Goal: Navigation & Orientation: Find specific page/section

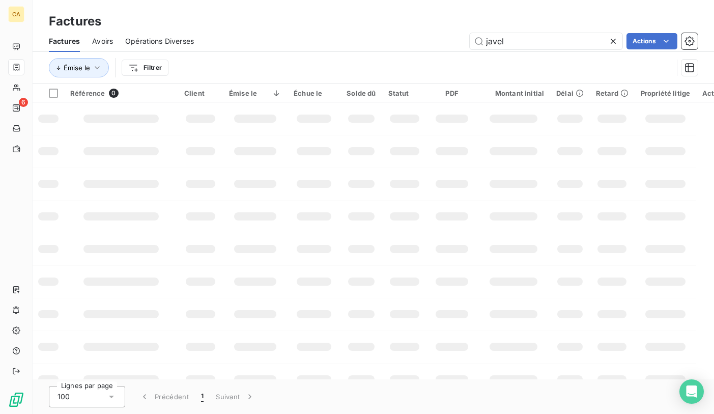
drag, startPoint x: 518, startPoint y: 41, endPoint x: 370, endPoint y: 35, distance: 147.6
click at [370, 35] on div "javel Actions" at bounding box center [451, 41] width 491 height 16
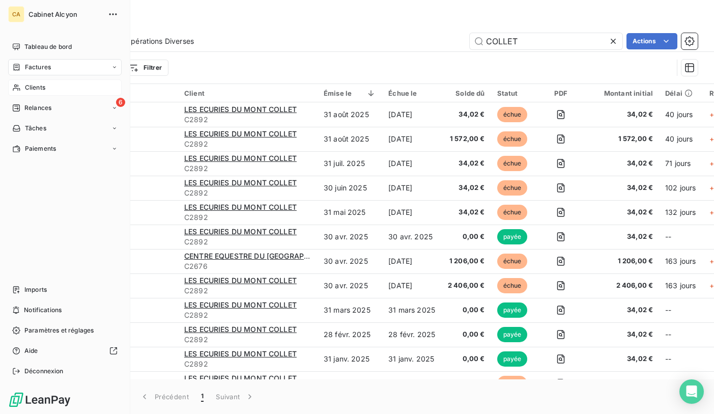
type input "COLLET"
click at [27, 89] on span "Clients" at bounding box center [35, 87] width 20 height 9
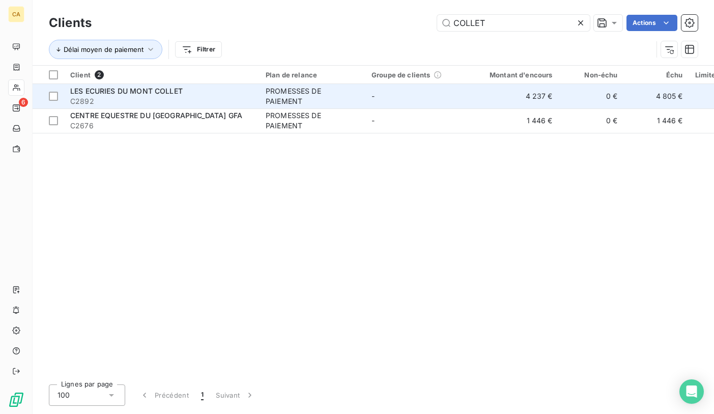
type input "COLLET"
click at [154, 93] on span "LES ECURIES DU MONT COLLET" at bounding box center [126, 90] width 112 height 9
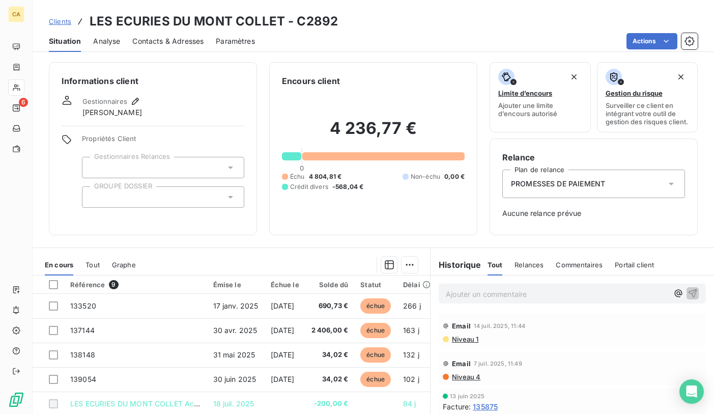
click at [111, 46] on span "Analyse" at bounding box center [106, 41] width 27 height 10
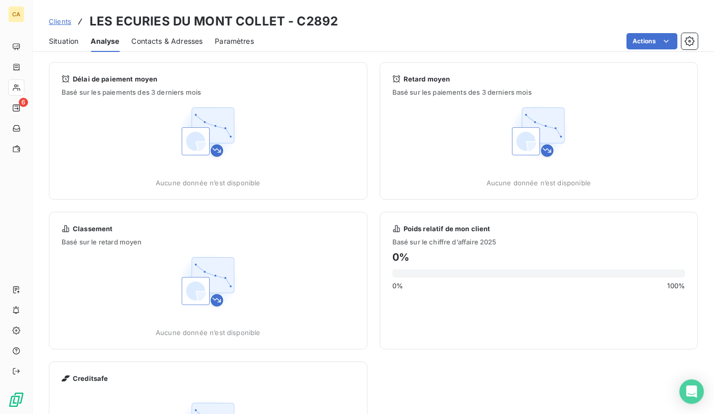
click at [162, 44] on span "Contacts & Adresses" at bounding box center [166, 41] width 71 height 10
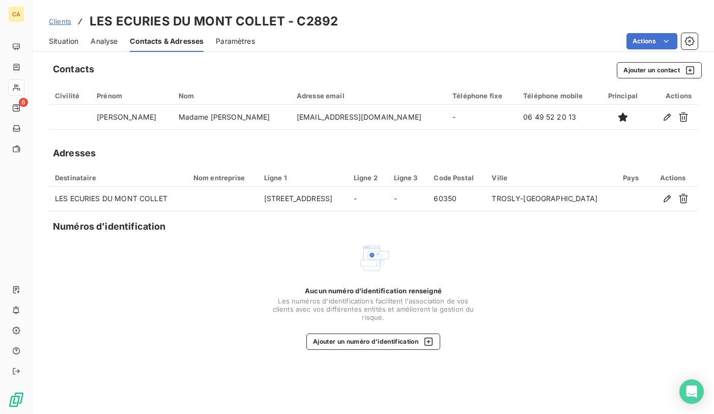
click at [61, 21] on span "Clients" at bounding box center [60, 21] width 22 height 8
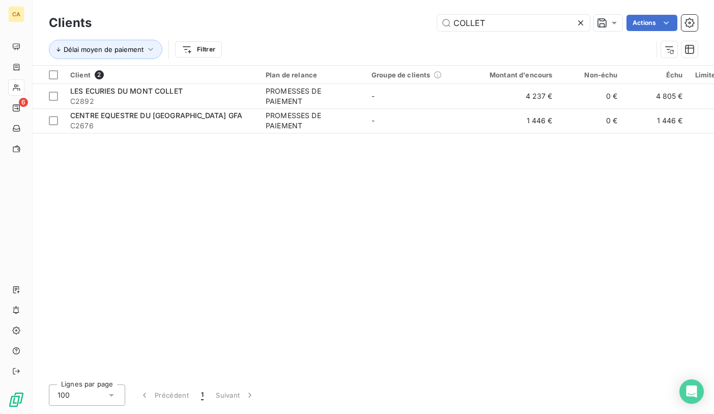
drag, startPoint x: 504, startPoint y: 17, endPoint x: 382, endPoint y: 27, distance: 122.0
click at [383, 28] on div "COLLET Actions" at bounding box center [401, 23] width 594 height 16
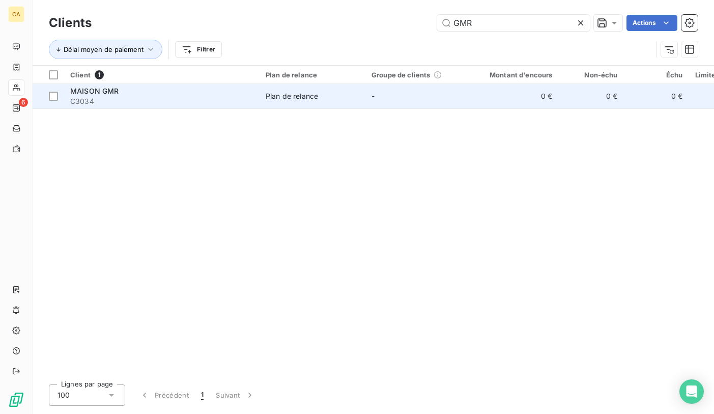
type input "GMR"
click at [183, 95] on div "MAISON GMR" at bounding box center [161, 91] width 183 height 10
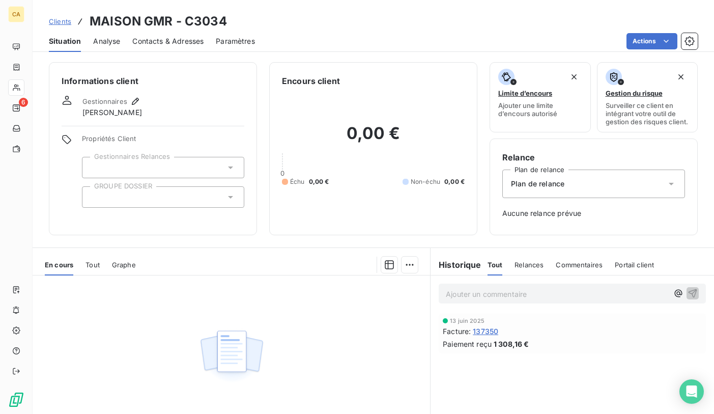
click at [60, 19] on span "Clients" at bounding box center [60, 21] width 22 height 8
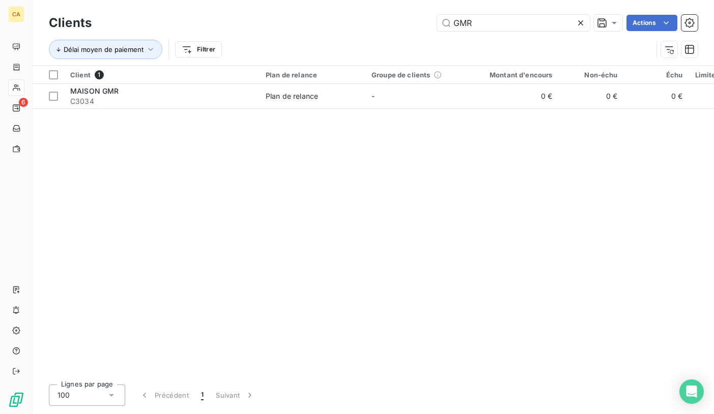
drag, startPoint x: 479, startPoint y: 24, endPoint x: 432, endPoint y: 19, distance: 47.1
click at [432, 19] on div "GMR Actions" at bounding box center [401, 23] width 594 height 16
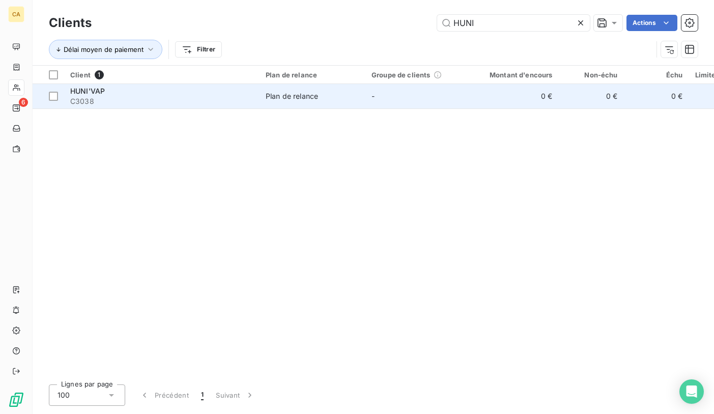
type input "HUNI"
click at [103, 90] on span "HUNI'VAP" at bounding box center [87, 90] width 35 height 9
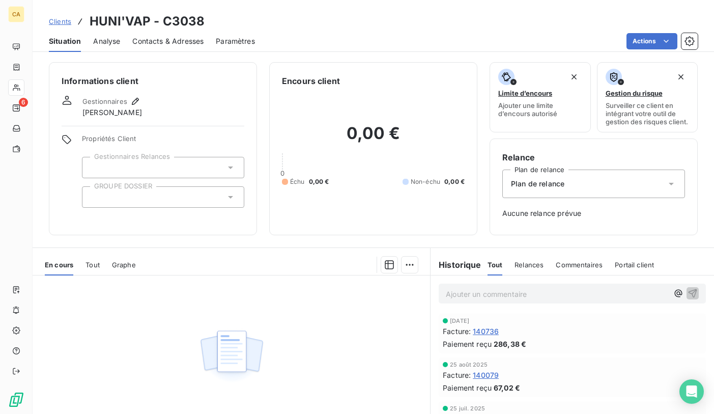
click at [65, 17] on span "Clients" at bounding box center [60, 21] width 22 height 8
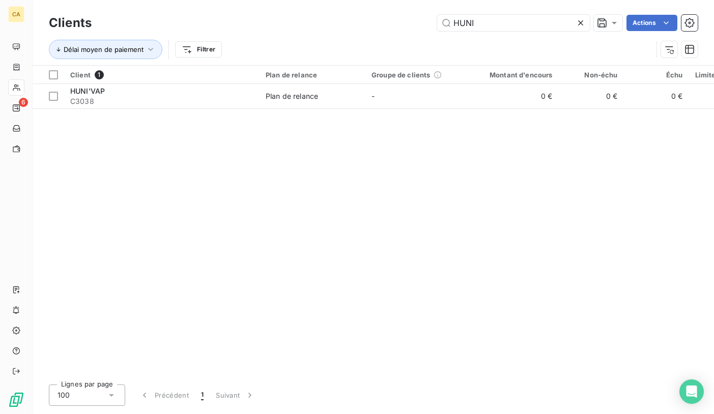
drag, startPoint x: 490, startPoint y: 23, endPoint x: 384, endPoint y: 9, distance: 107.2
click at [384, 9] on div "Clients HUNI Actions Délai moyen de paiement Filtrer" at bounding box center [373, 32] width 681 height 65
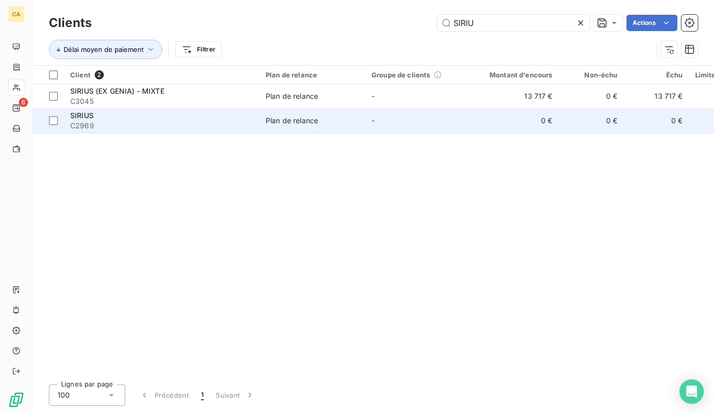
type input "SIRIU"
click at [88, 115] on span "SIRIUS" at bounding box center [81, 115] width 23 height 9
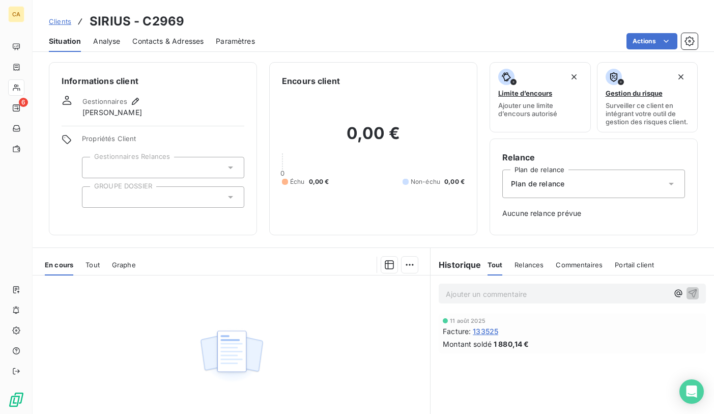
click at [64, 17] on span "Clients" at bounding box center [60, 21] width 22 height 8
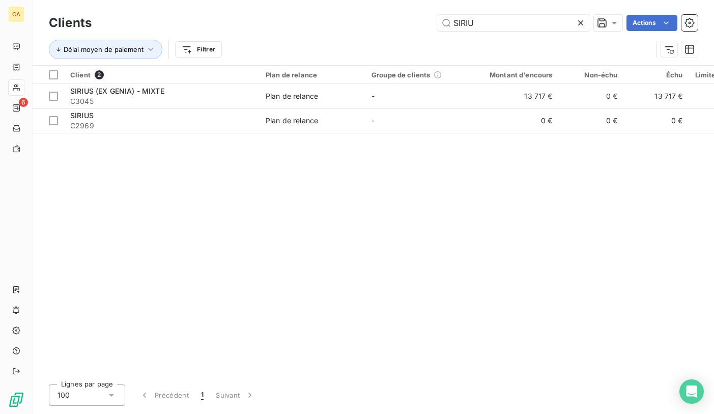
drag, startPoint x: 481, startPoint y: 21, endPoint x: 367, endPoint y: 5, distance: 115.6
click at [378, 11] on div "Clients SIRIU Actions Délai moyen de paiement Filtrer" at bounding box center [373, 32] width 681 height 65
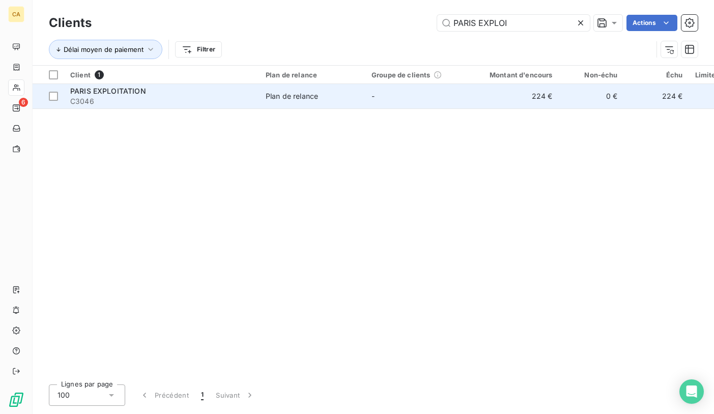
type input "PARIS EXPLOI"
click at [113, 93] on span "PARIS EXPLOITATION" at bounding box center [108, 90] width 76 height 9
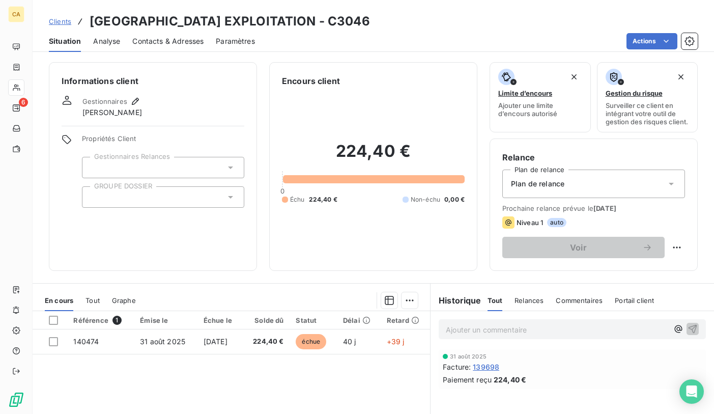
click at [47, 24] on div "Clients [GEOGRAPHIC_DATA] EXPLOITATION - C3046" at bounding box center [373, 21] width 681 height 18
click at [53, 18] on span "Clients" at bounding box center [60, 21] width 22 height 8
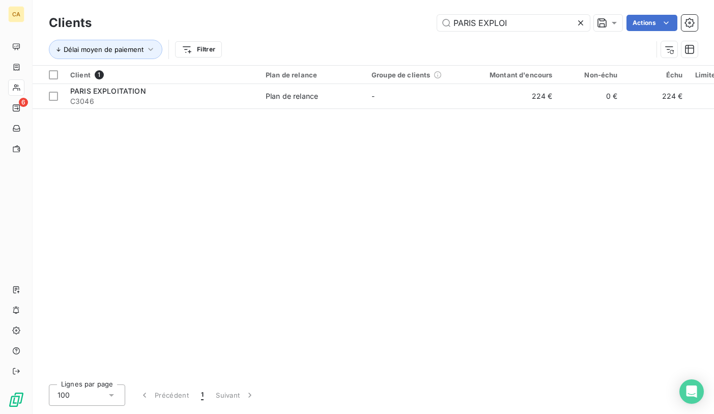
drag, startPoint x: 525, startPoint y: 23, endPoint x: 316, endPoint y: 21, distance: 208.5
click at [316, 21] on div "PARIS EXPLOI Actions" at bounding box center [401, 23] width 594 height 16
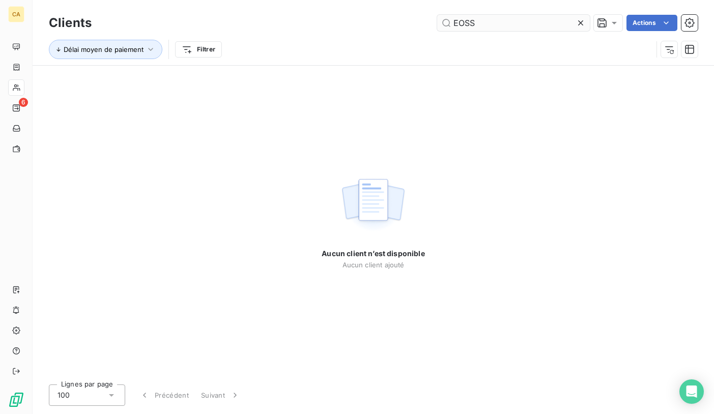
click at [487, 19] on input "EOSS" at bounding box center [513, 23] width 153 height 16
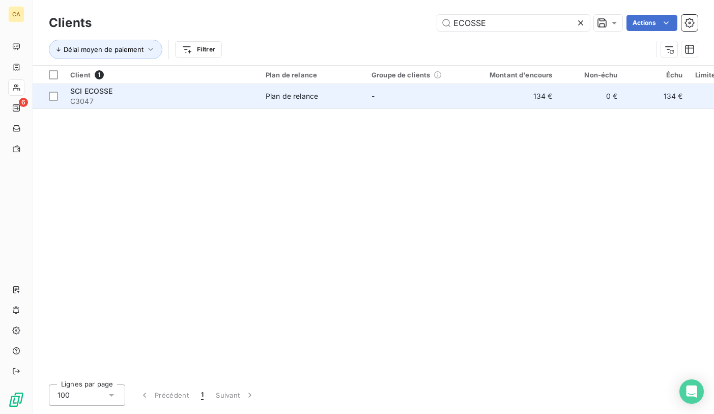
type input "ECOSSE"
click at [152, 87] on div "SCI ECOSSE" at bounding box center [161, 91] width 183 height 10
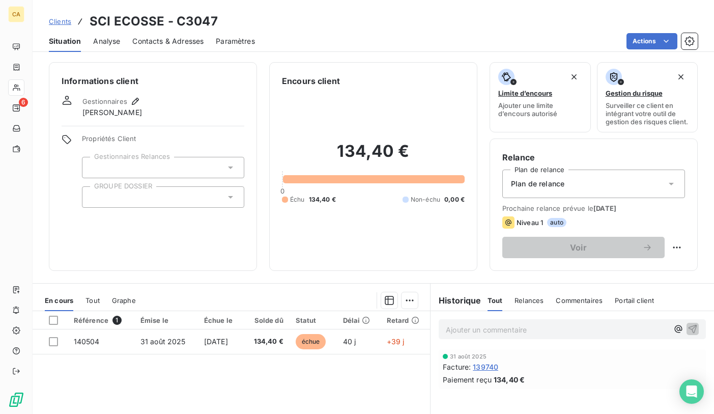
click at [56, 22] on span "Clients" at bounding box center [60, 21] width 22 height 8
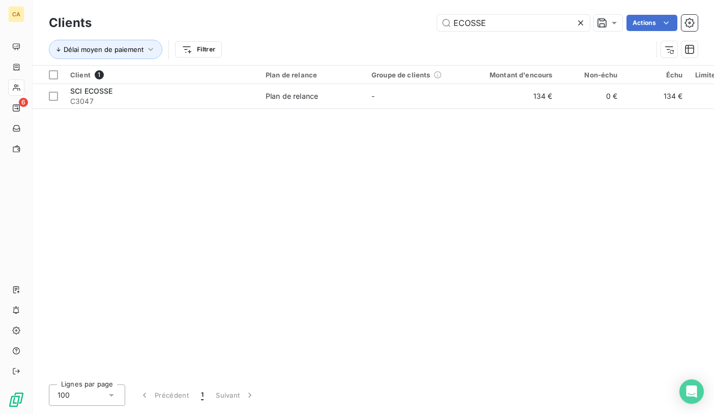
drag, startPoint x: 507, startPoint y: 28, endPoint x: 363, endPoint y: 16, distance: 144.5
click at [363, 16] on div "ECOSSE Actions" at bounding box center [401, 23] width 594 height 16
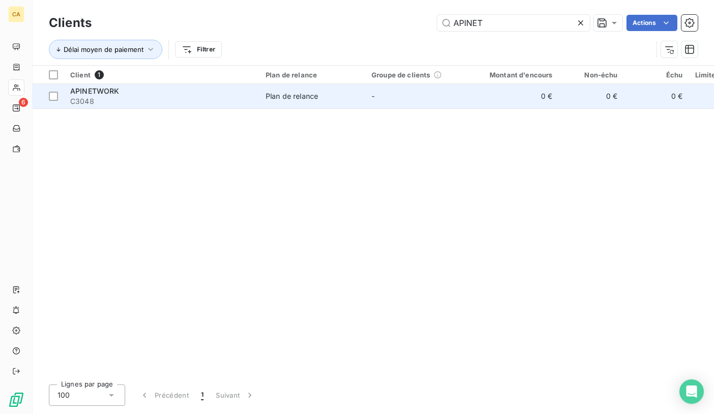
type input "APINET"
click at [149, 97] on span "C3048" at bounding box center [161, 101] width 183 height 10
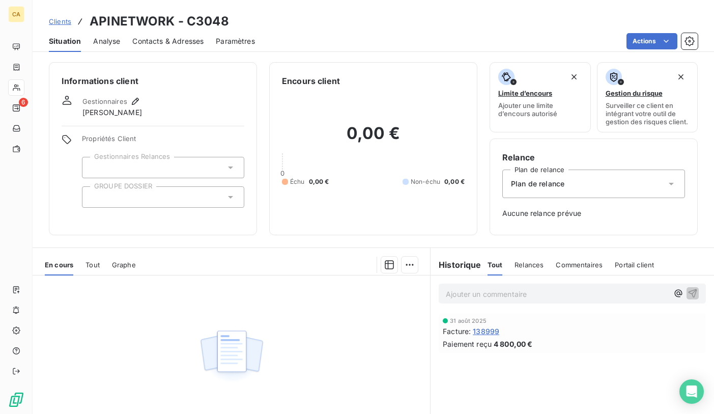
click at [61, 20] on span "Clients" at bounding box center [60, 21] width 22 height 8
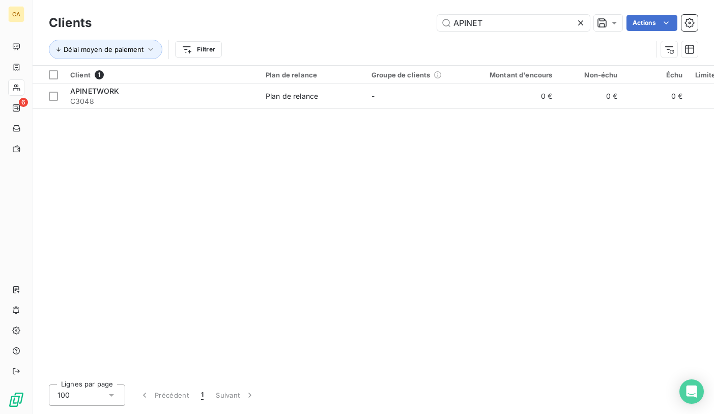
drag, startPoint x: 488, startPoint y: 22, endPoint x: 350, endPoint y: 12, distance: 137.7
click at [350, 12] on div "Clients APINET Actions Délai moyen de paiement Filtrer" at bounding box center [373, 32] width 681 height 65
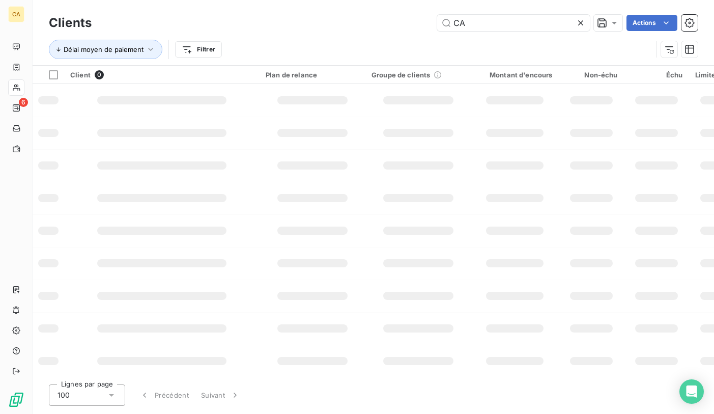
type input "C"
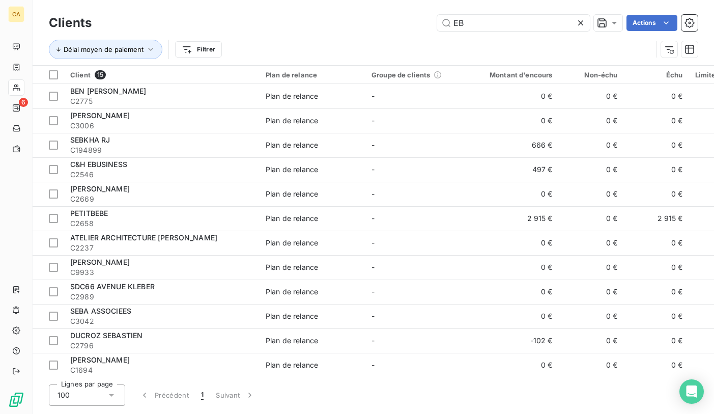
type input "E"
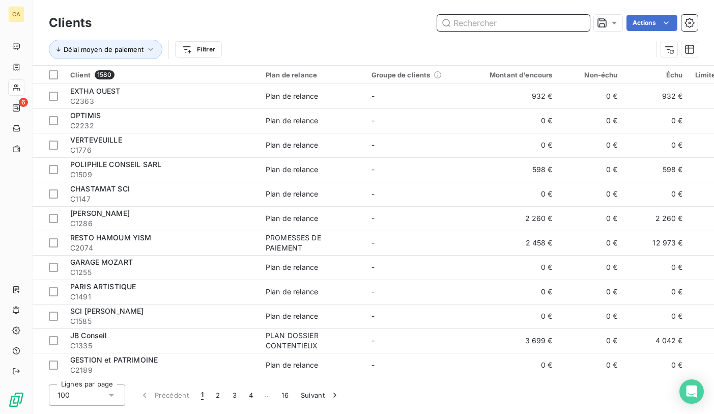
click at [479, 23] on input "text" at bounding box center [513, 23] width 153 height 16
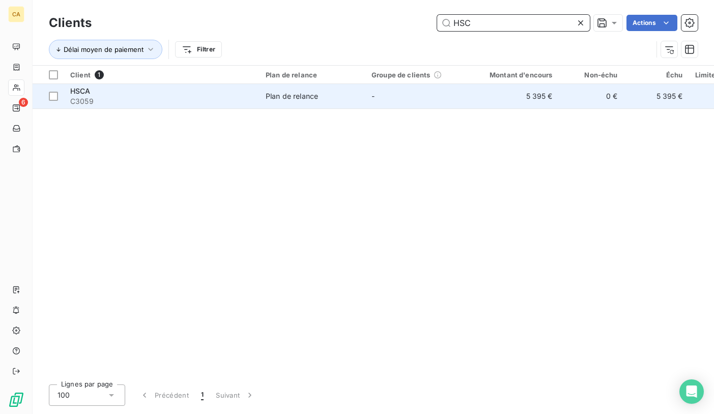
type input "HSC"
click at [111, 98] on span "C3059" at bounding box center [161, 101] width 183 height 10
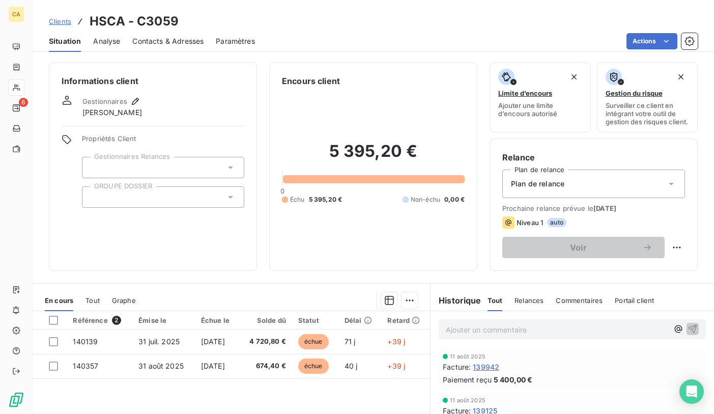
click at [62, 23] on span "Clients" at bounding box center [60, 21] width 22 height 8
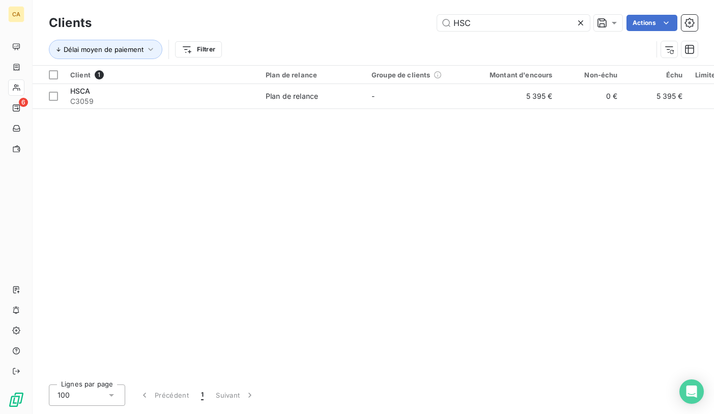
drag, startPoint x: 546, startPoint y: 26, endPoint x: 400, endPoint y: 4, distance: 148.2
click at [381, 23] on div "HSC Actions" at bounding box center [401, 23] width 594 height 16
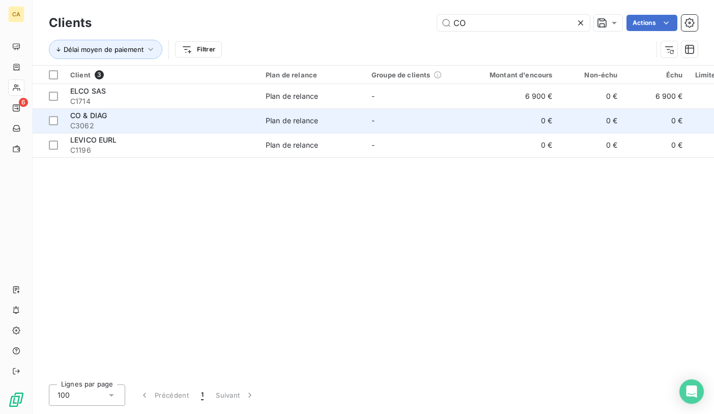
type input "CO"
click at [118, 110] on td "CO & DIAG C3062" at bounding box center [161, 120] width 195 height 24
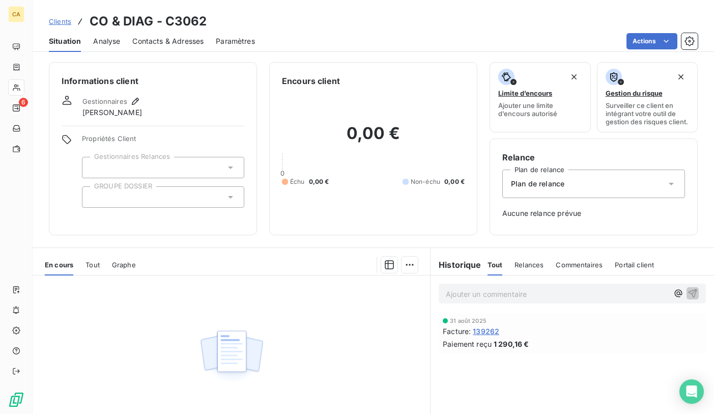
click at [63, 21] on span "Clients" at bounding box center [60, 21] width 22 height 8
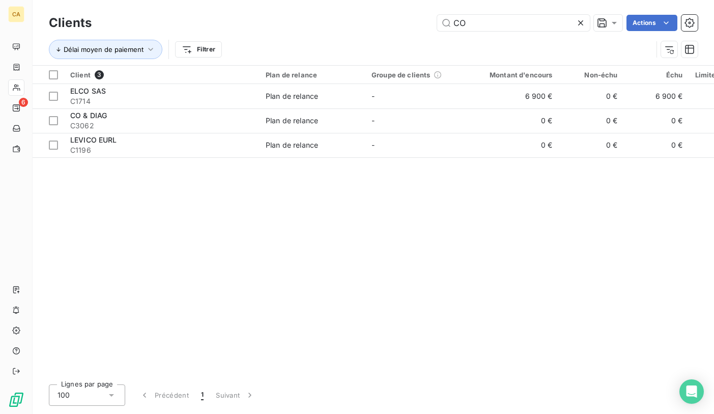
drag, startPoint x: 490, startPoint y: 22, endPoint x: 345, endPoint y: 14, distance: 145.2
click at [345, 14] on div "Clients CO Actions" at bounding box center [373, 22] width 648 height 21
drag, startPoint x: 472, startPoint y: 20, endPoint x: 353, endPoint y: 15, distance: 119.1
click at [353, 15] on div "[PERSON_NAME] Actions" at bounding box center [401, 23] width 594 height 16
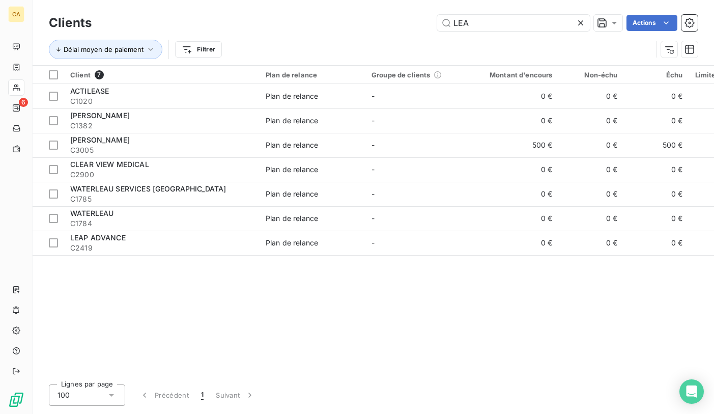
drag, startPoint x: 532, startPoint y: 19, endPoint x: 300, endPoint y: 10, distance: 231.6
click at [302, 12] on div "Clients LEA Actions Délai moyen de paiement Filtrer" at bounding box center [373, 32] width 681 height 65
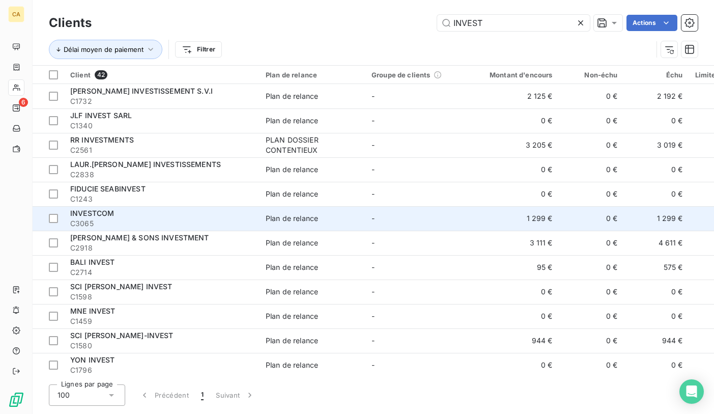
type input "INVEST"
click at [121, 208] on td "INVESTCOM C3065" at bounding box center [161, 218] width 195 height 24
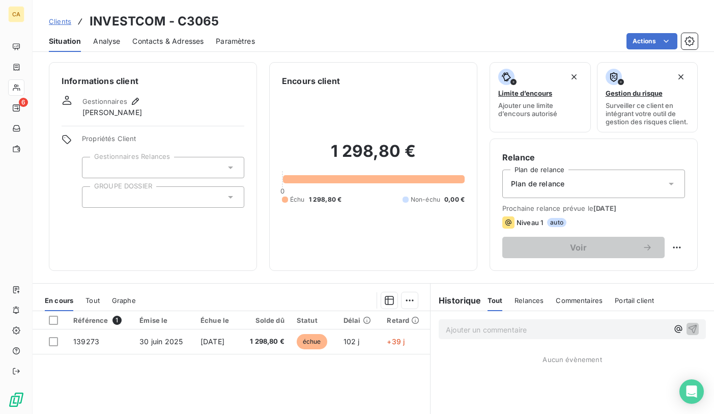
click at [64, 21] on span "Clients" at bounding box center [60, 21] width 22 height 8
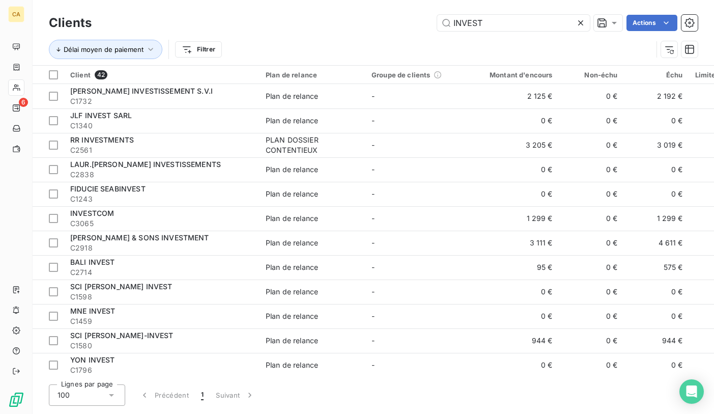
drag, startPoint x: 476, startPoint y: 24, endPoint x: 328, endPoint y: 15, distance: 148.8
click at [328, 15] on div "INVEST Actions" at bounding box center [401, 23] width 594 height 16
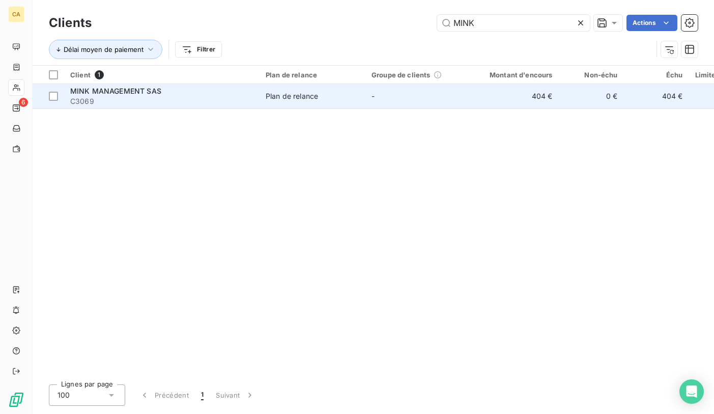
type input "MINK"
click at [149, 91] on span "MINK MANAGEMENT SAS" at bounding box center [115, 90] width 91 height 9
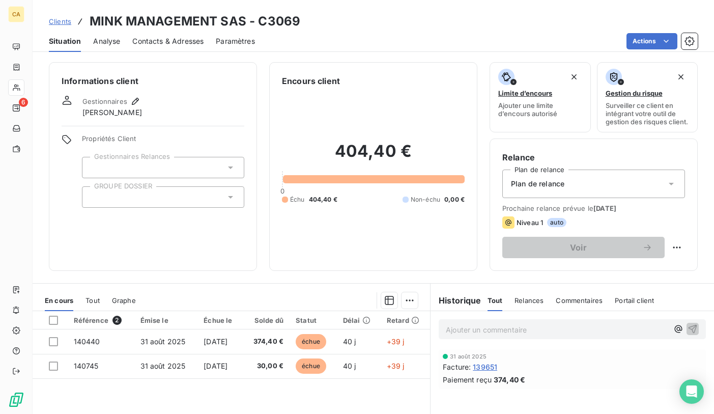
click at [62, 24] on span "Clients" at bounding box center [60, 21] width 22 height 8
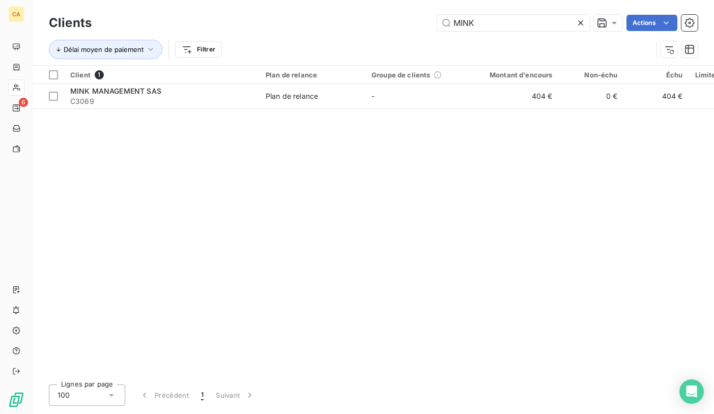
drag, startPoint x: 491, startPoint y: 22, endPoint x: 345, endPoint y: 15, distance: 146.1
click at [345, 15] on div "MINK Actions" at bounding box center [401, 23] width 594 height 16
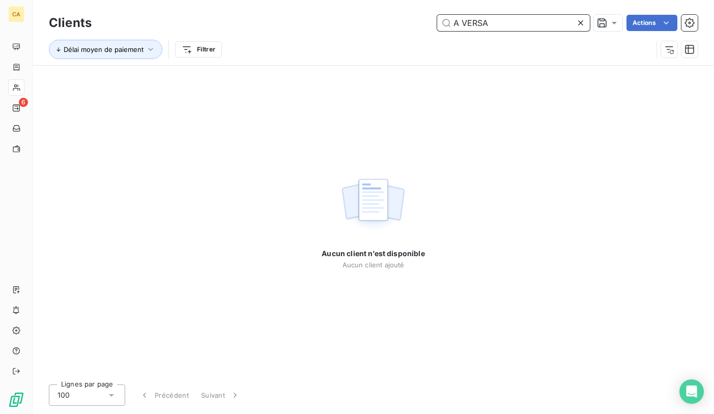
drag, startPoint x: 506, startPoint y: 24, endPoint x: 263, endPoint y: -1, distance: 243.9
click at [263, 0] on html "CA 6 Clients A VERSA Actions Délai moyen de paiement Filtrer Aucun client n’est…" at bounding box center [357, 207] width 714 height 414
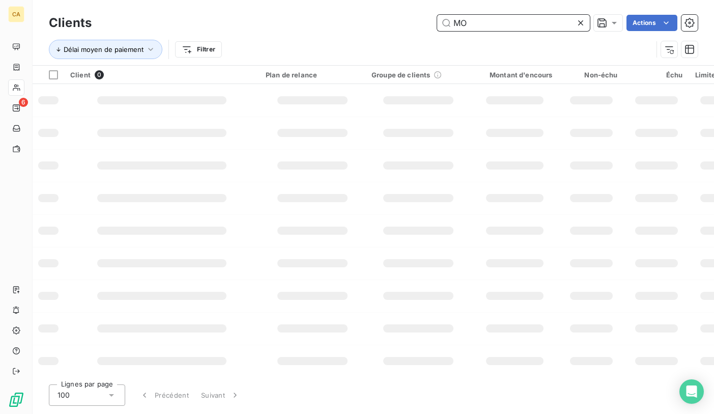
type input "M"
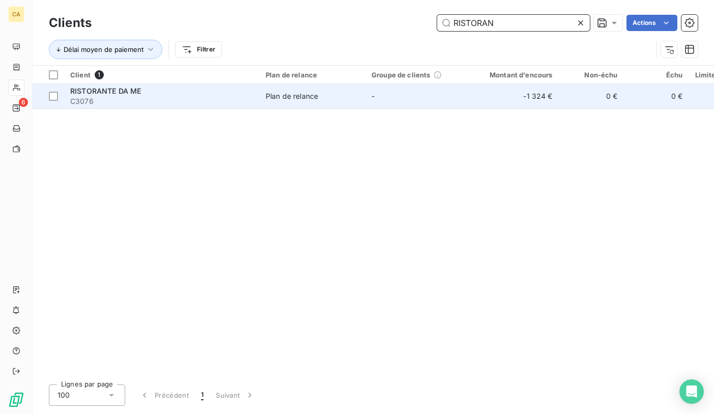
type input "RISTORAN"
click at [106, 95] on span "RISTORANTE DA ME" at bounding box center [105, 90] width 71 height 9
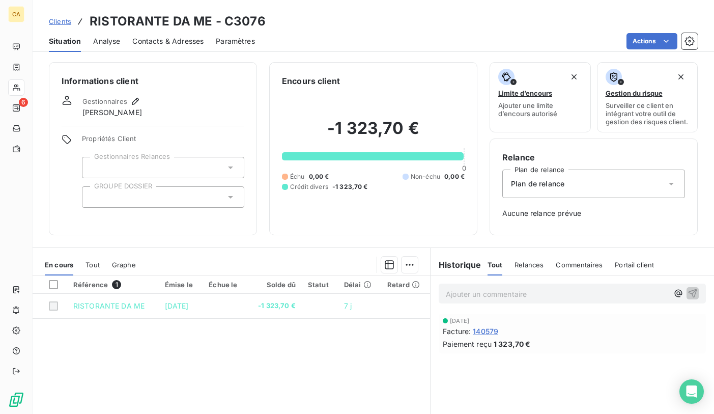
drag, startPoint x: 61, startPoint y: 18, endPoint x: 276, endPoint y: 44, distance: 217.2
click at [61, 18] on span "Clients" at bounding box center [60, 21] width 22 height 8
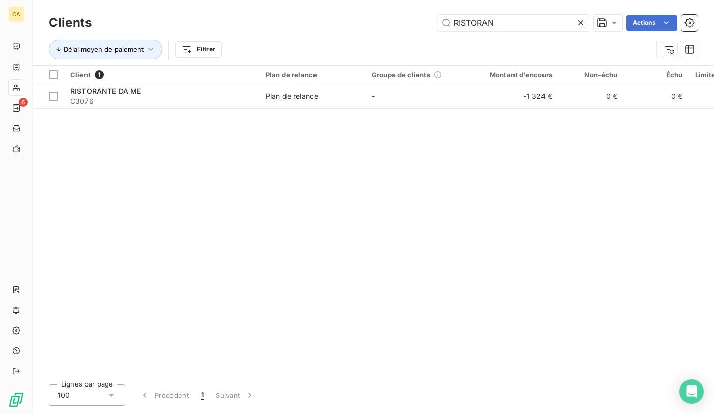
drag, startPoint x: 382, startPoint y: 22, endPoint x: 325, endPoint y: 21, distance: 57.0
click at [325, 21] on div "RISTORAN Actions" at bounding box center [401, 23] width 594 height 16
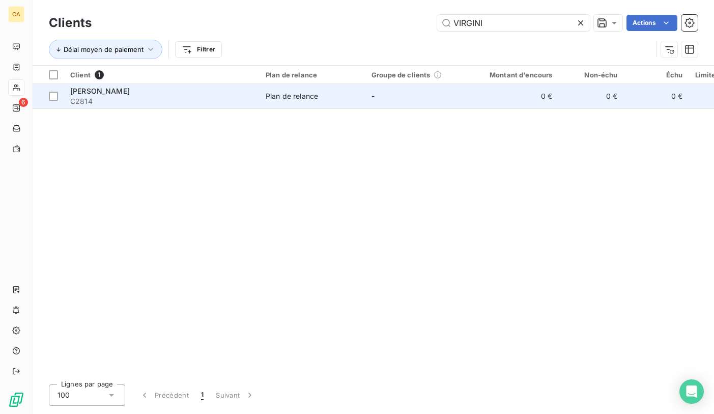
type input "VIRGINI"
click at [109, 95] on span "[PERSON_NAME]" at bounding box center [100, 90] width 60 height 9
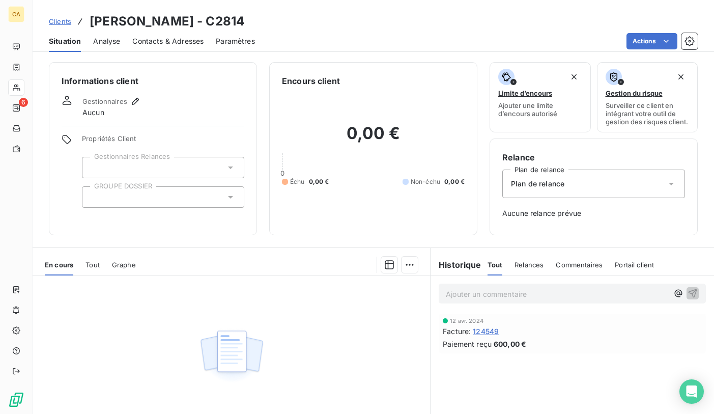
click at [95, 269] on span "Tout" at bounding box center [92, 264] width 14 height 8
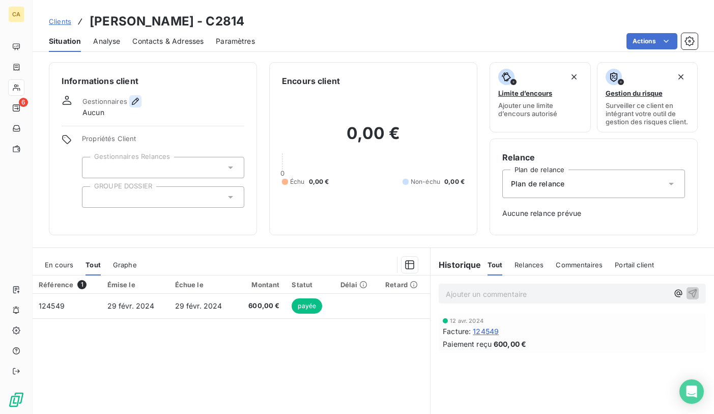
click at [133, 101] on icon "button" at bounding box center [135, 101] width 10 height 10
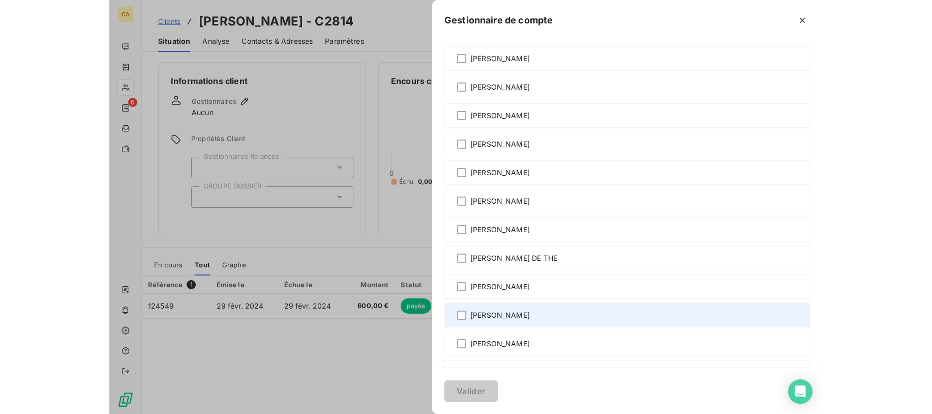
scroll to position [363, 0]
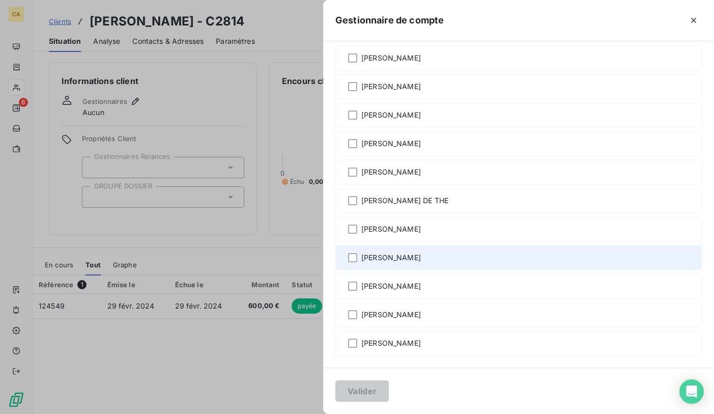
click at [417, 314] on span "[PERSON_NAME]" at bounding box center [391, 314] width 60 height 10
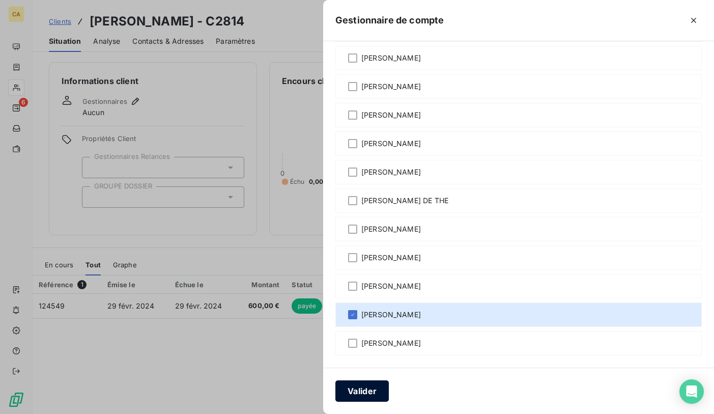
click at [354, 389] on button "Valider" at bounding box center [361, 390] width 53 height 21
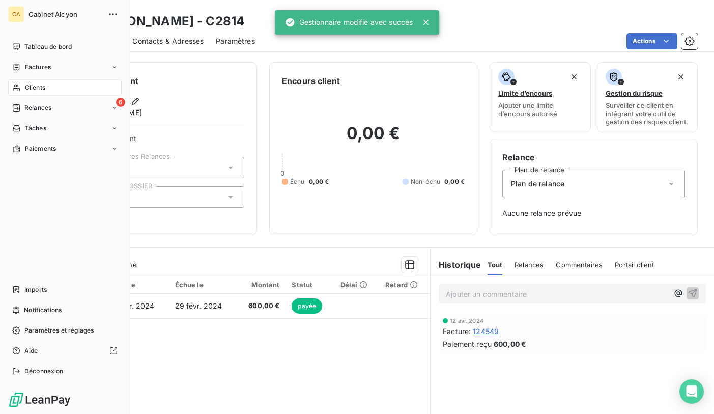
click at [52, 20] on div "Cabinet Alcyon" at bounding box center [74, 14] width 93 height 16
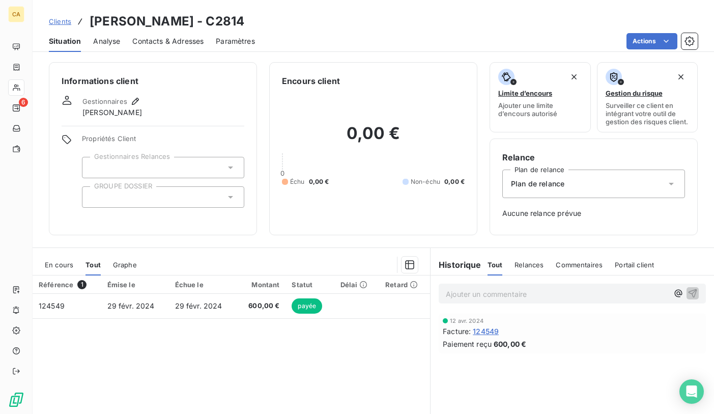
click at [68, 20] on span "Clients" at bounding box center [60, 21] width 22 height 8
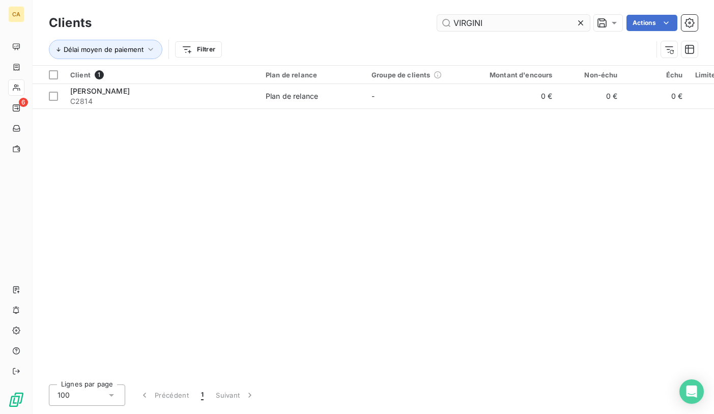
click at [504, 22] on input "VIRGINI" at bounding box center [513, 23] width 153 height 16
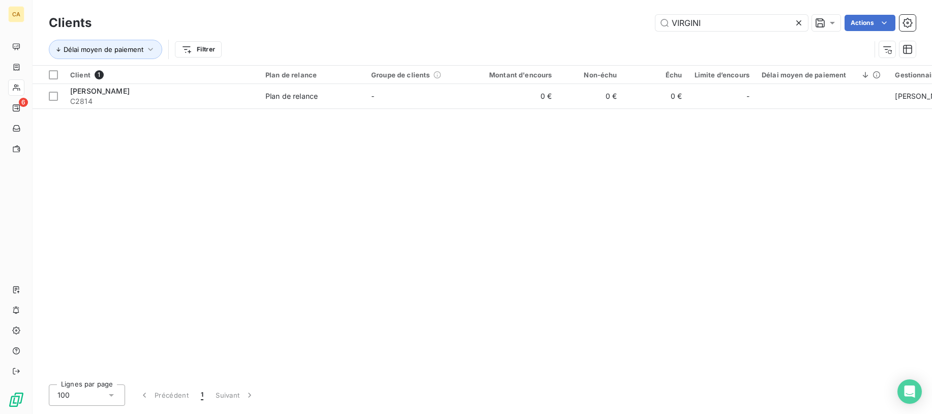
drag, startPoint x: 689, startPoint y: 20, endPoint x: 556, endPoint y: 11, distance: 133.1
click at [561, 11] on div "Clients VIRGINI Actions Délai moyen de paiement Filtrer" at bounding box center [483, 32] width 900 height 65
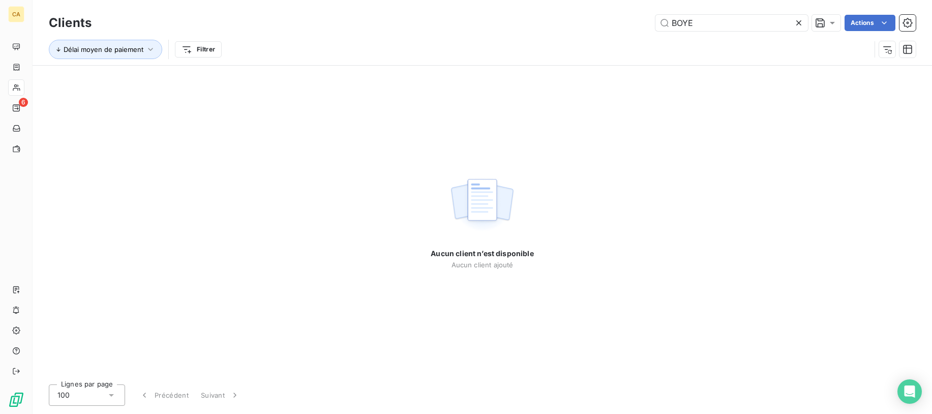
drag, startPoint x: 722, startPoint y: 27, endPoint x: 587, endPoint y: 23, distance: 134.3
click at [587, 23] on div "BOYE Actions" at bounding box center [510, 23] width 812 height 16
click at [713, 21] on input "SADONE" at bounding box center [732, 23] width 153 height 16
drag, startPoint x: 726, startPoint y: 20, endPoint x: 595, endPoint y: 15, distance: 131.9
click at [595, 15] on div "SADONE Actions" at bounding box center [510, 23] width 812 height 16
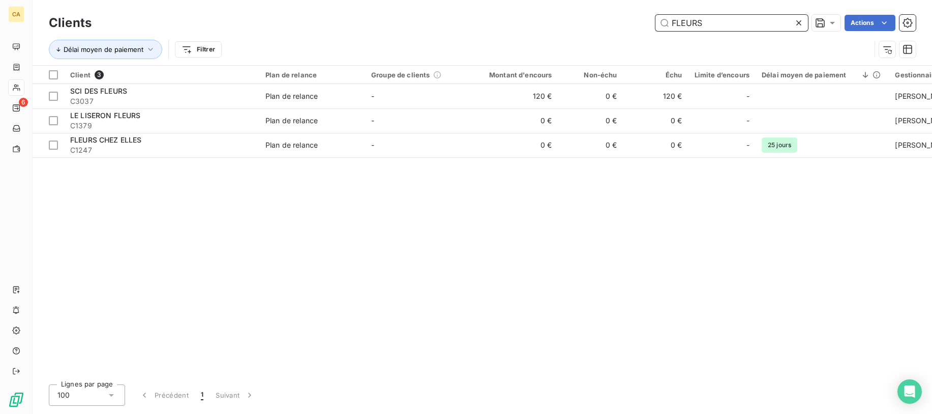
drag, startPoint x: 726, startPoint y: 18, endPoint x: 589, endPoint y: 13, distance: 136.9
click at [589, 13] on div "Clients FLEURS Actions" at bounding box center [482, 22] width 867 height 21
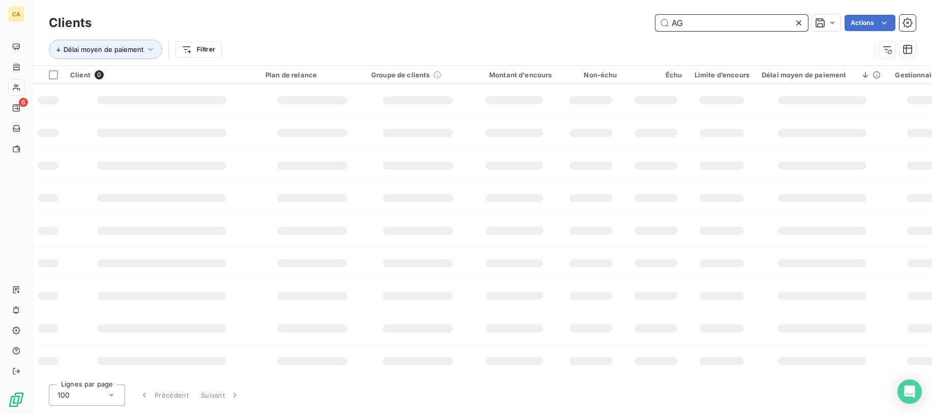
type input "A"
type input "I"
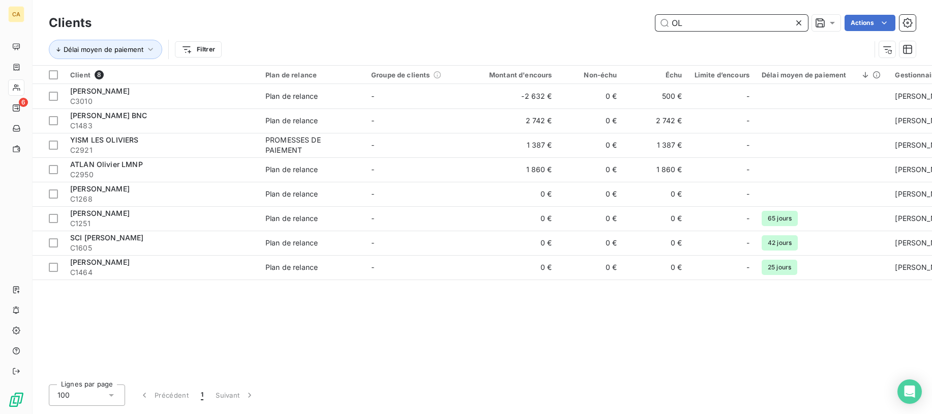
type input "O"
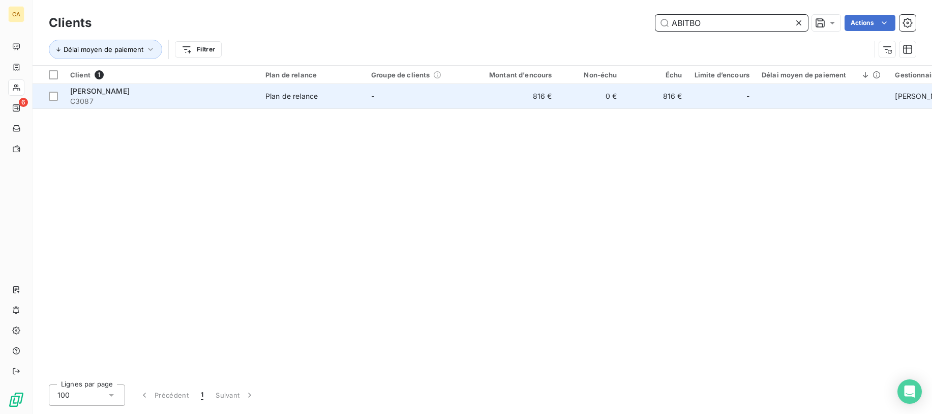
type input "ABITBO"
click at [192, 86] on div "[PERSON_NAME]" at bounding box center [161, 91] width 183 height 10
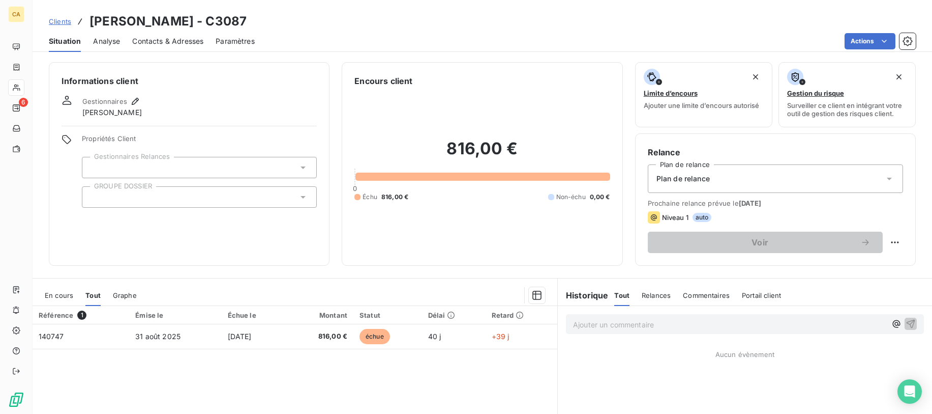
click at [67, 16] on link "Clients" at bounding box center [60, 21] width 22 height 10
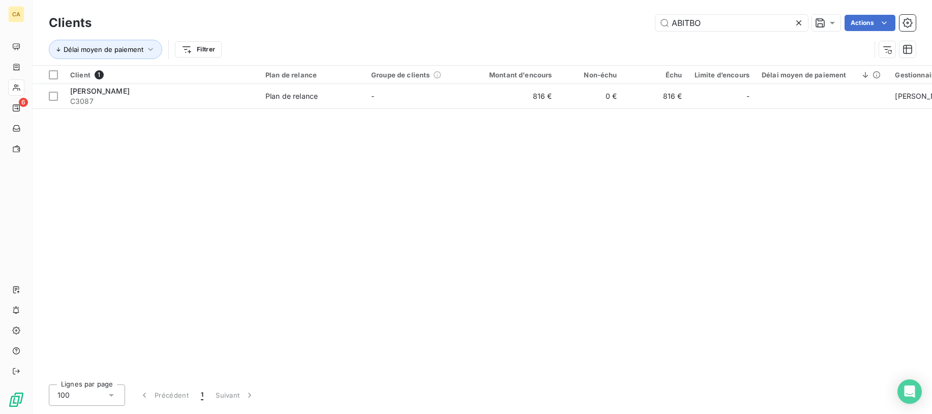
drag, startPoint x: 715, startPoint y: 20, endPoint x: 549, endPoint y: 12, distance: 166.0
click at [549, 12] on div "Clients ABITBO Actions" at bounding box center [482, 22] width 867 height 21
drag, startPoint x: 709, startPoint y: 19, endPoint x: 573, endPoint y: 11, distance: 136.0
click at [573, 11] on div "Clients AMIR Actions Délai moyen de paiement Filtrer" at bounding box center [483, 32] width 900 height 65
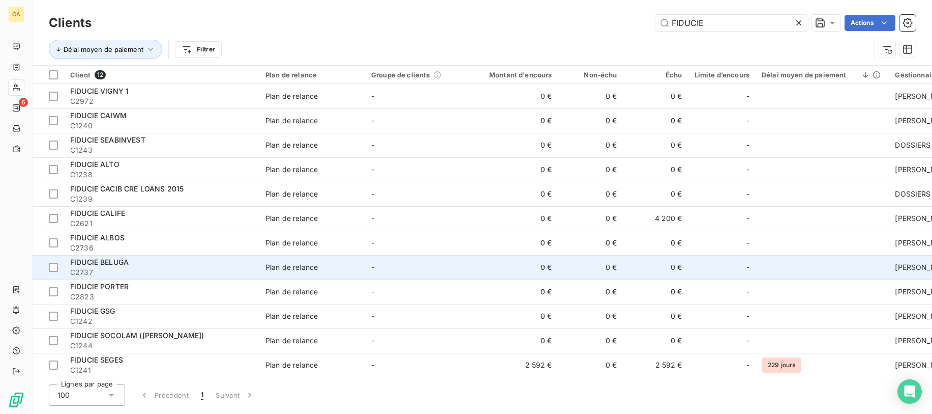
scroll to position [6, 0]
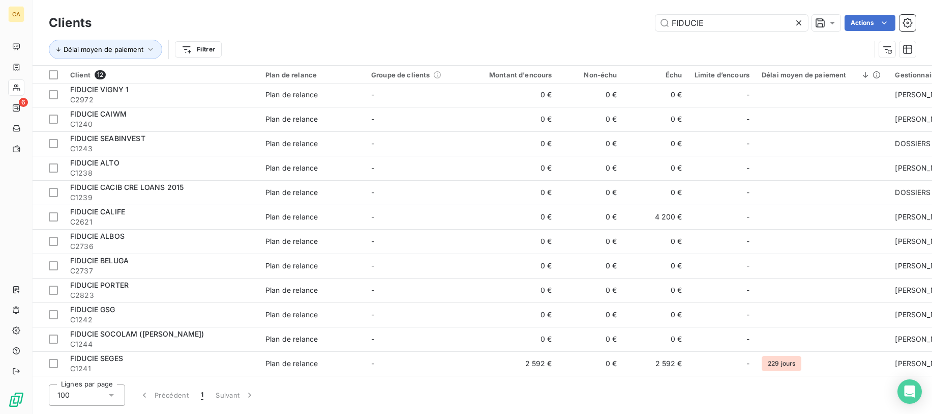
click at [614, 47] on div "Délai moyen de paiement Filtrer" at bounding box center [460, 49] width 822 height 19
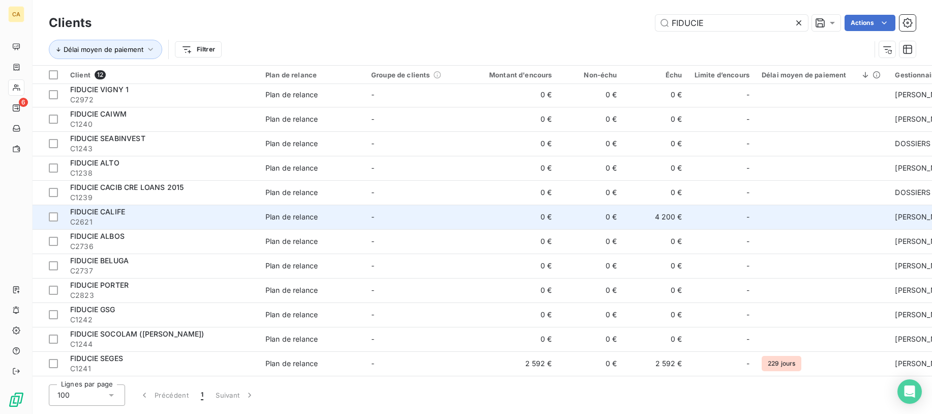
scroll to position [0, 0]
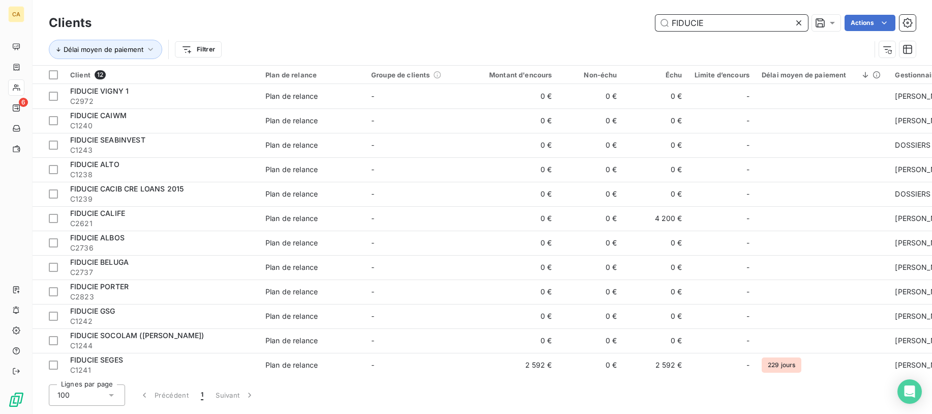
drag, startPoint x: 698, startPoint y: 21, endPoint x: 571, endPoint y: 18, distance: 127.2
click at [575, 22] on div "FIDUCIE Actions" at bounding box center [510, 23] width 812 height 16
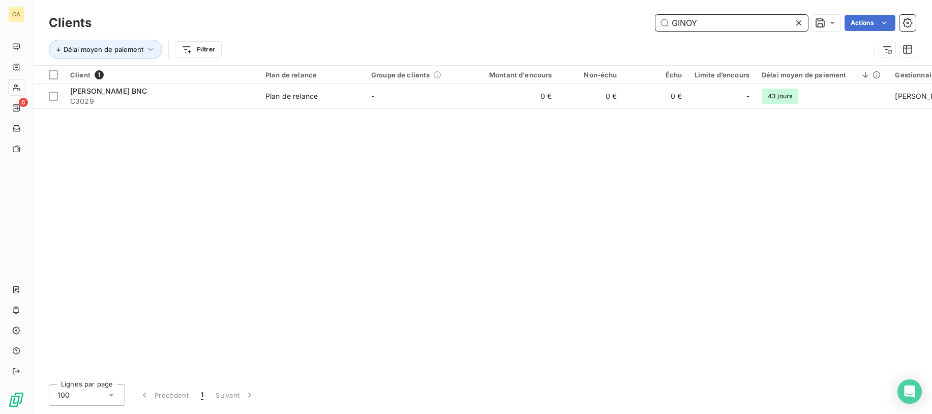
type input "GINOY"
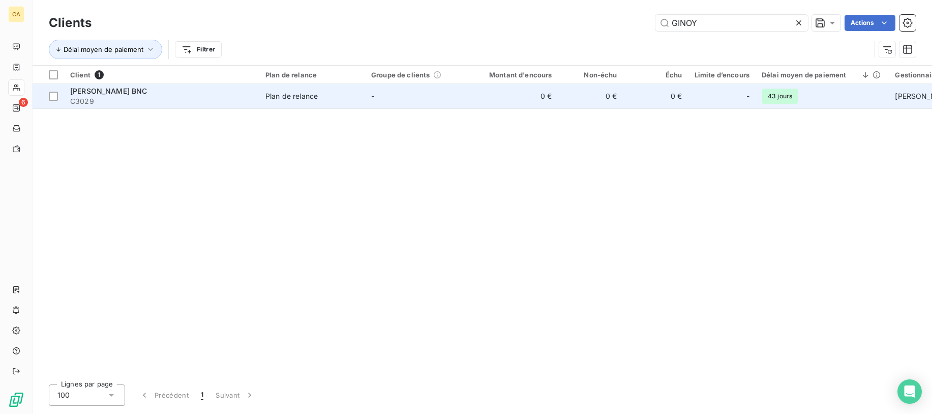
click at [148, 91] on span "[PERSON_NAME] BNC" at bounding box center [108, 90] width 77 height 9
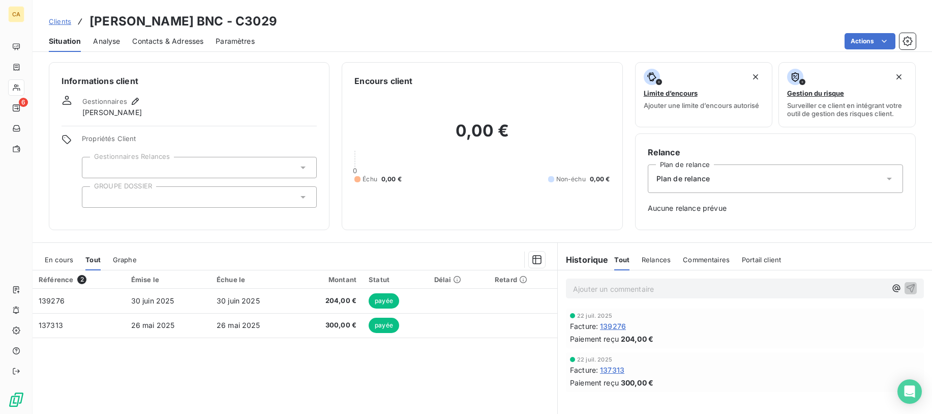
click at [67, 21] on span "Clients" at bounding box center [60, 21] width 22 height 8
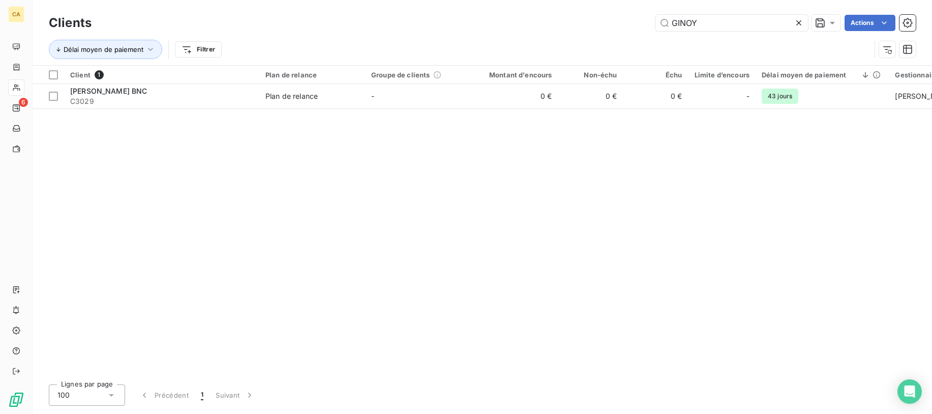
drag, startPoint x: 737, startPoint y: 27, endPoint x: 602, endPoint y: 15, distance: 135.8
click at [602, 15] on div "GINOY Actions" at bounding box center [510, 23] width 812 height 16
drag, startPoint x: 697, startPoint y: 26, endPoint x: 597, endPoint y: 17, distance: 100.6
click at [597, 17] on div "CLIMA Actions" at bounding box center [510, 23] width 812 height 16
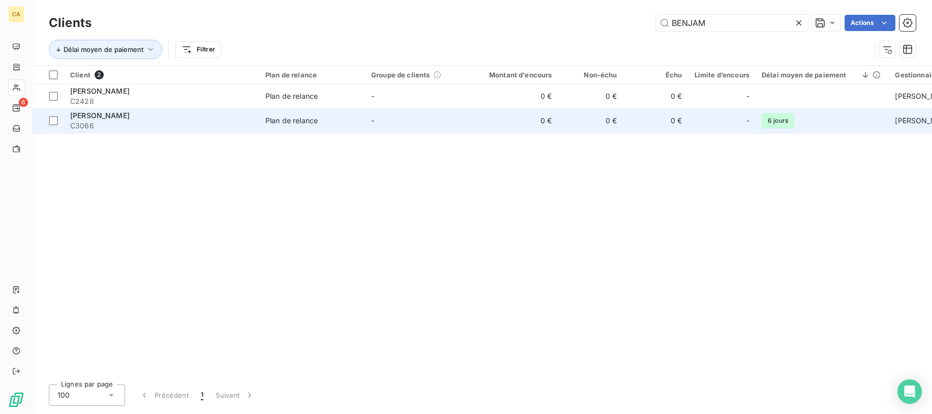
type input "BENJAM"
click at [116, 122] on span "C3066" at bounding box center [161, 126] width 183 height 10
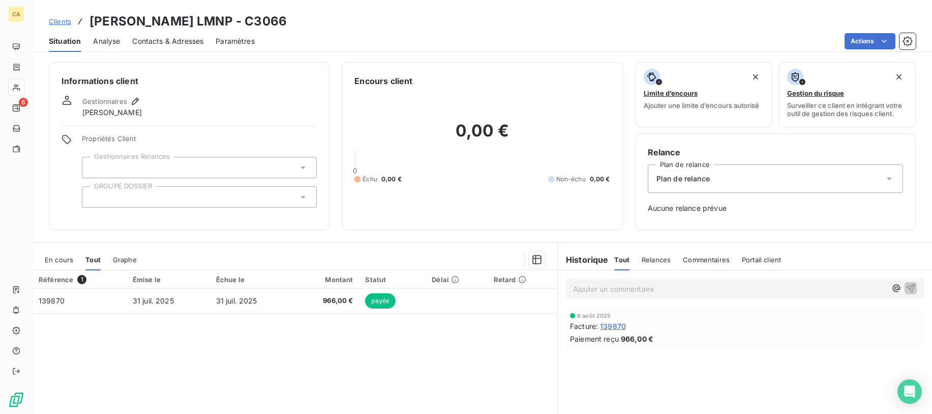
drag, startPoint x: 891, startPoint y: 249, endPoint x: 64, endPoint y: 19, distance: 858.9
click at [64, 19] on span "Clients" at bounding box center [60, 21] width 22 height 8
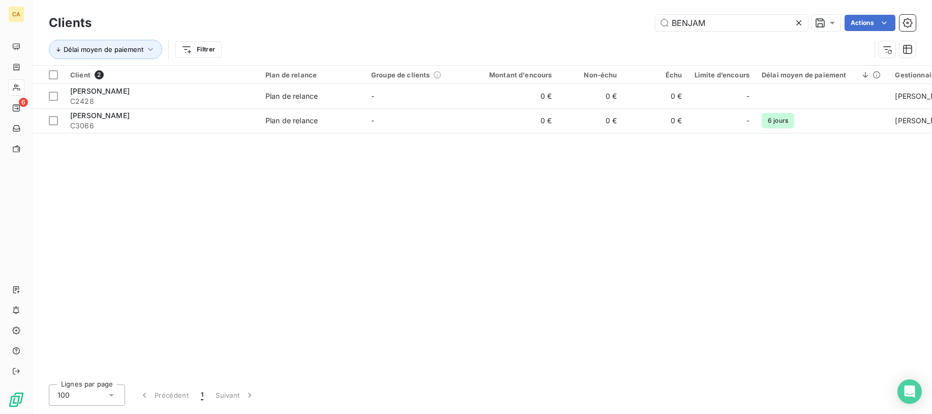
click at [713, 23] on icon at bounding box center [799, 22] width 5 height 5
